Goal: Information Seeking & Learning: Learn about a topic

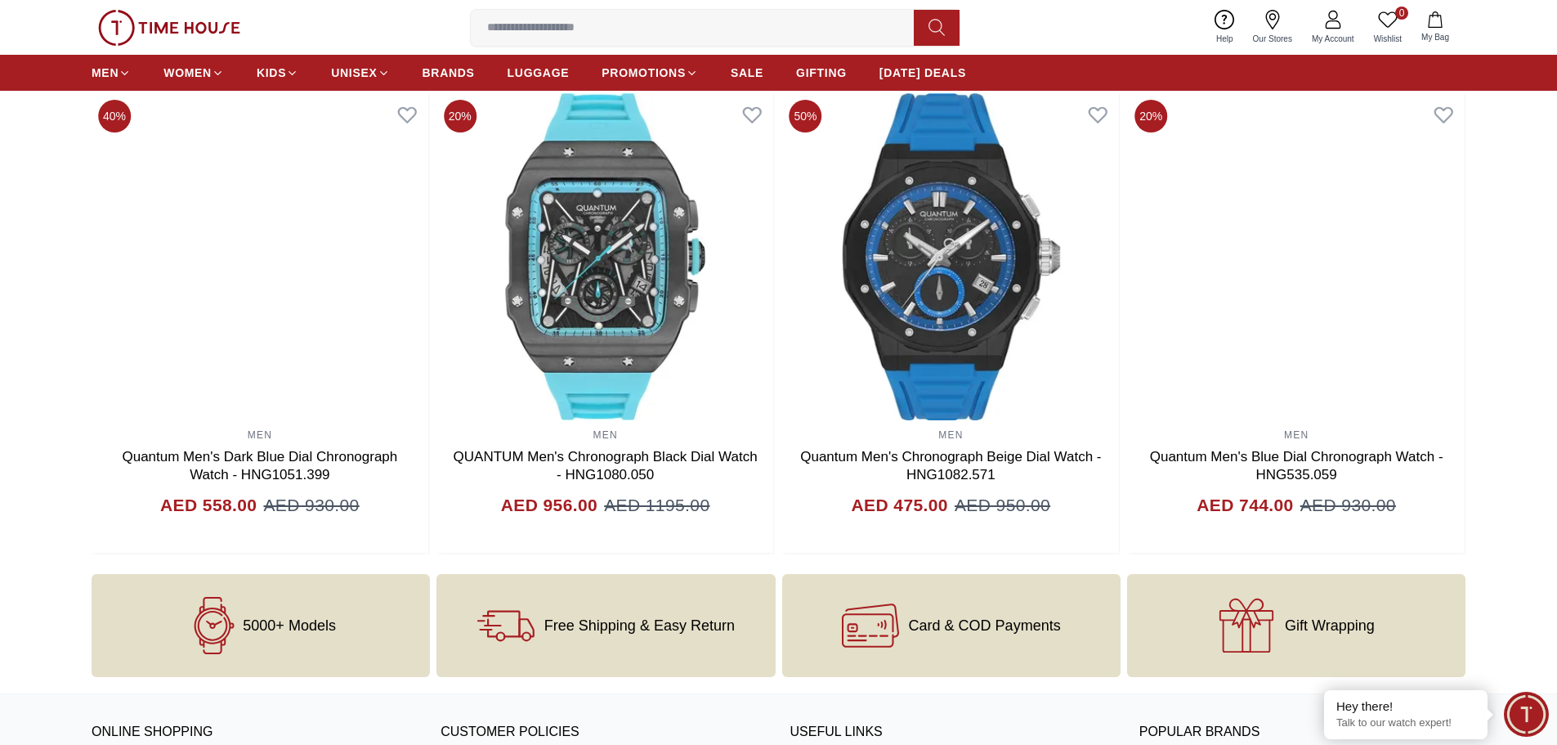
scroll to position [1258, 0]
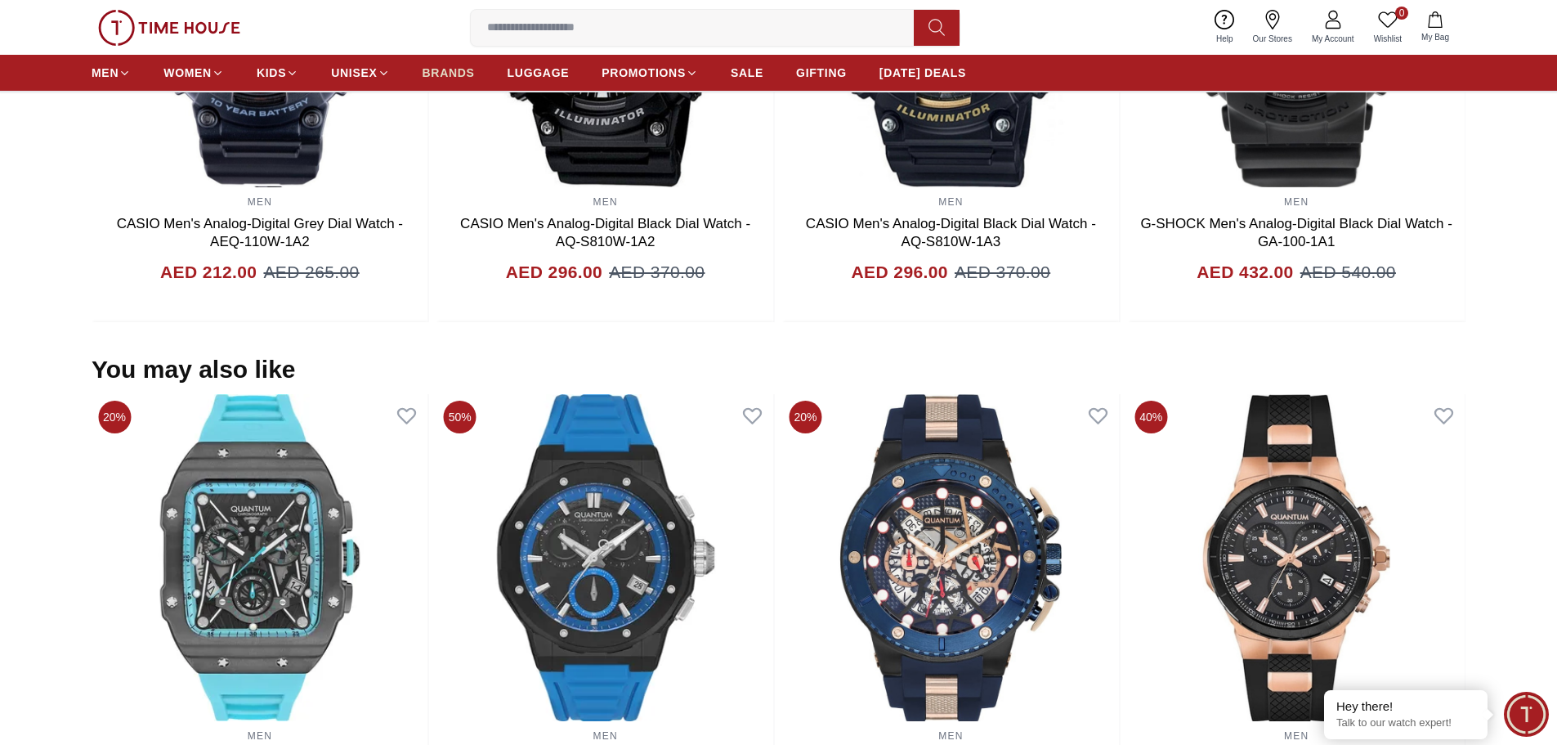
click at [449, 68] on span "BRANDS" at bounding box center [449, 73] width 52 height 16
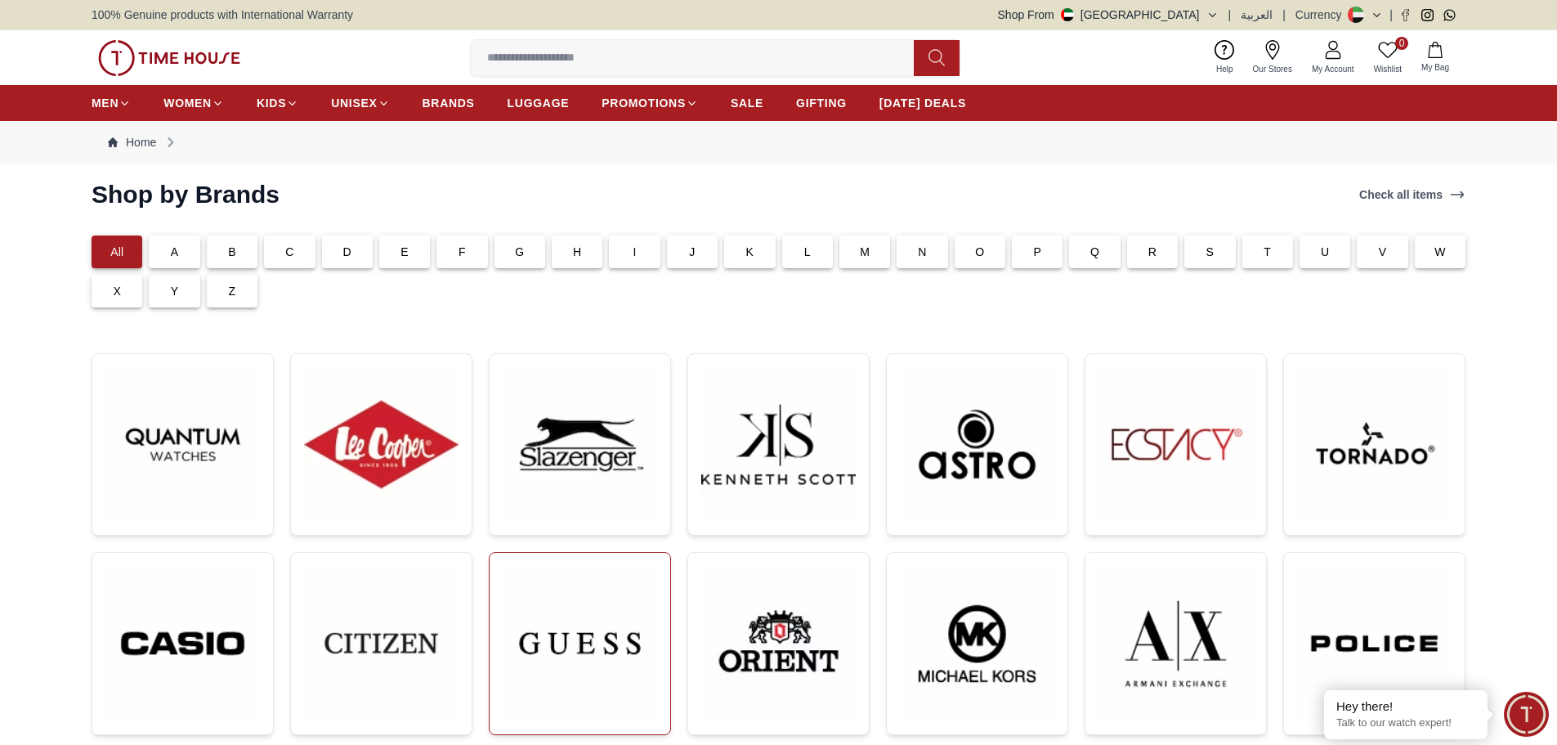
click at [641, 654] on img at bounding box center [580, 643] width 154 height 155
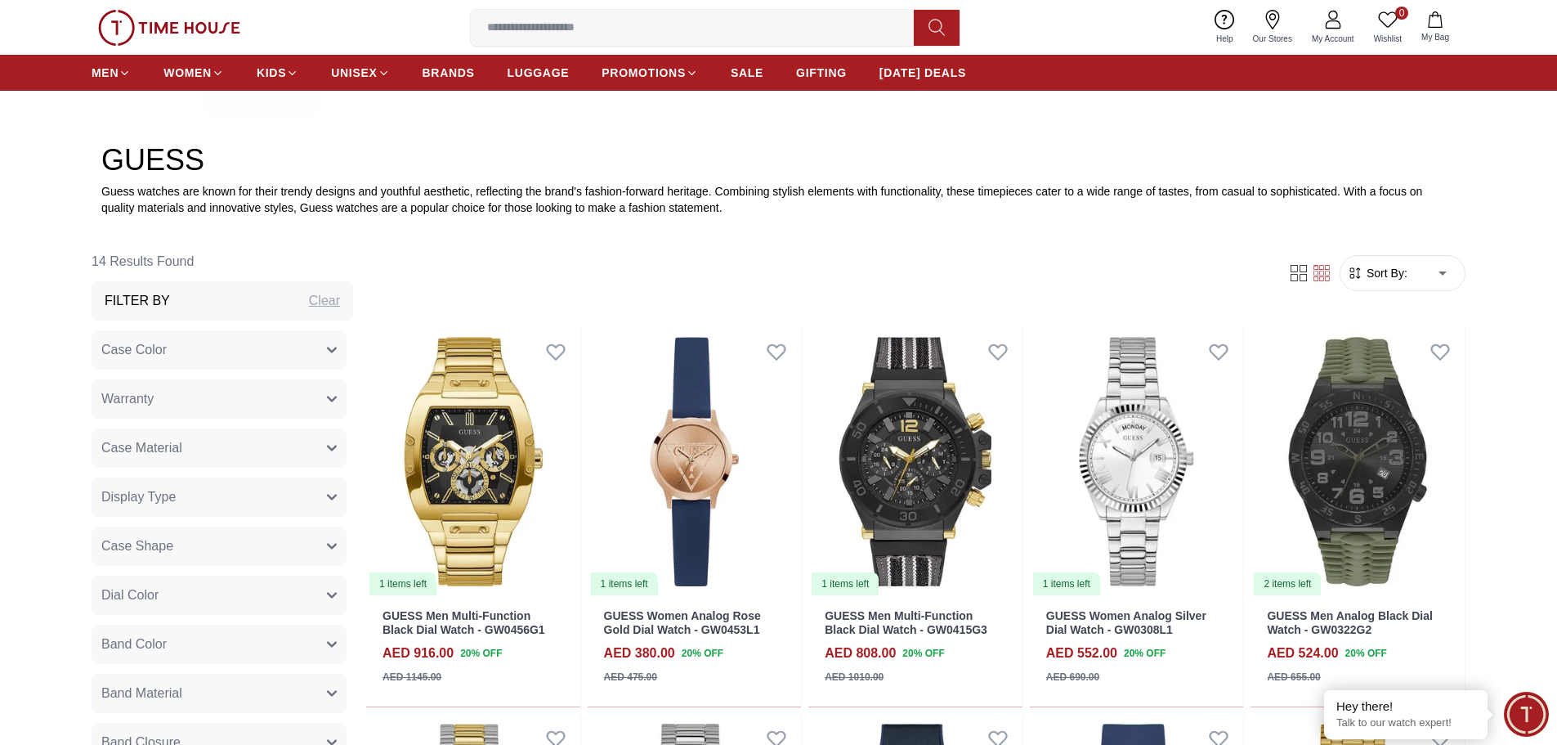
scroll to position [817, 0]
